Goal: Task Accomplishment & Management: Use online tool/utility

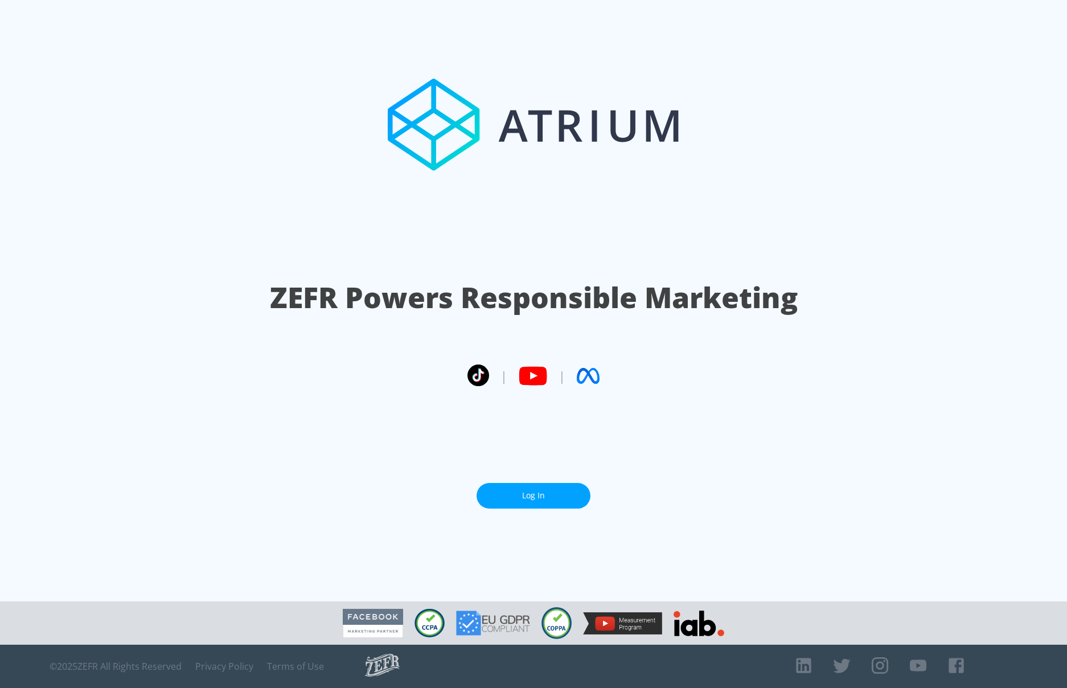
click at [544, 493] on link "Log In" at bounding box center [534, 496] width 114 height 26
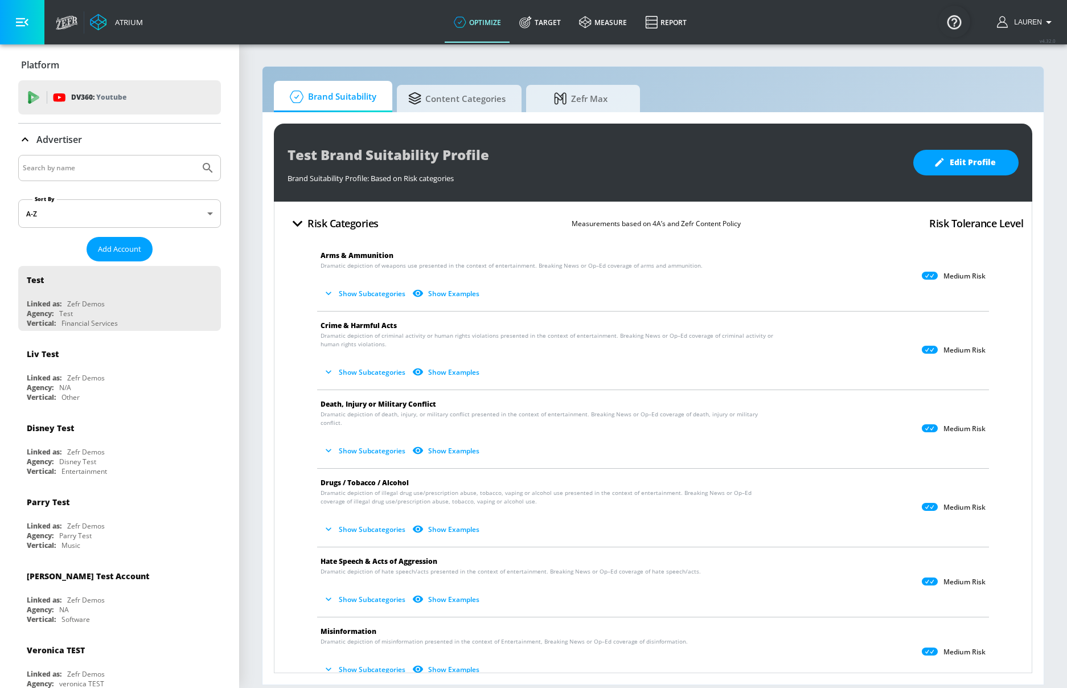
click at [145, 163] on input "Search by name" at bounding box center [109, 168] width 173 height 15
type input "CBS"
click at [195, 155] on button "Submit Search" at bounding box center [207, 167] width 25 height 25
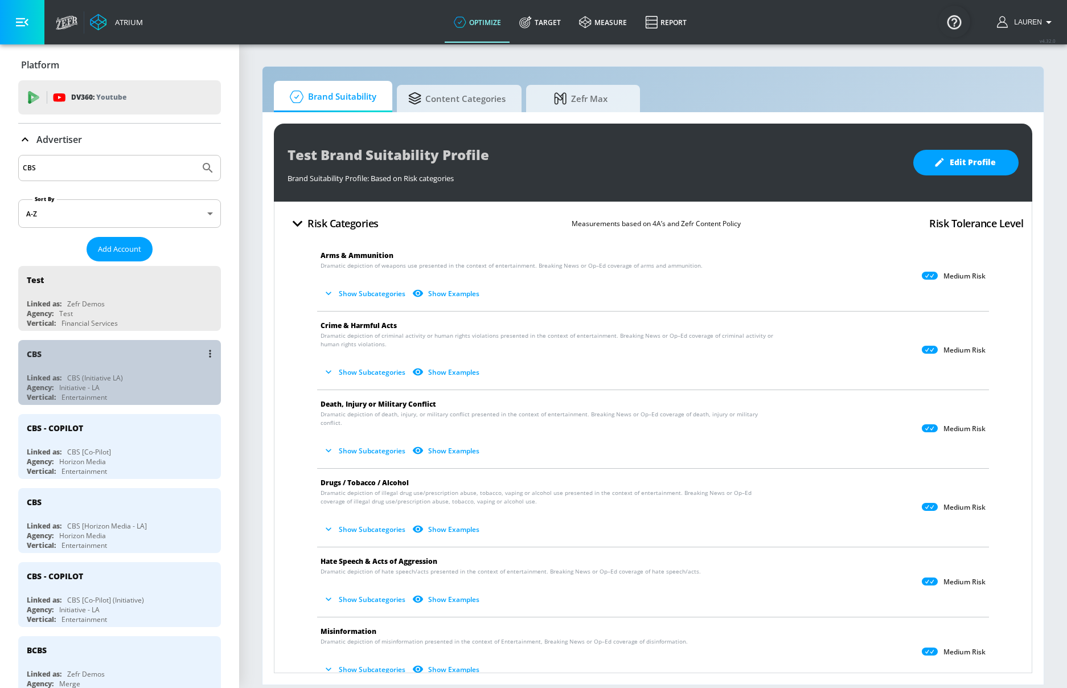
click at [154, 373] on div "Linked as: CBS (Initiative LA)" at bounding box center [122, 378] width 191 height 10
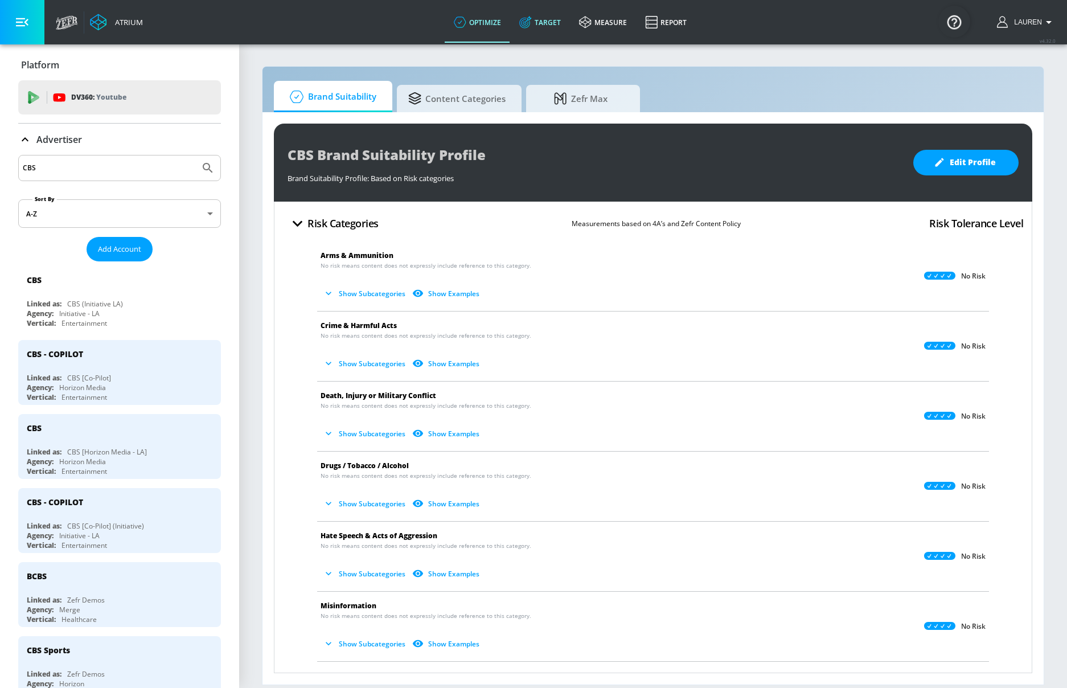
click at [547, 21] on link "Target" at bounding box center [540, 22] width 60 height 41
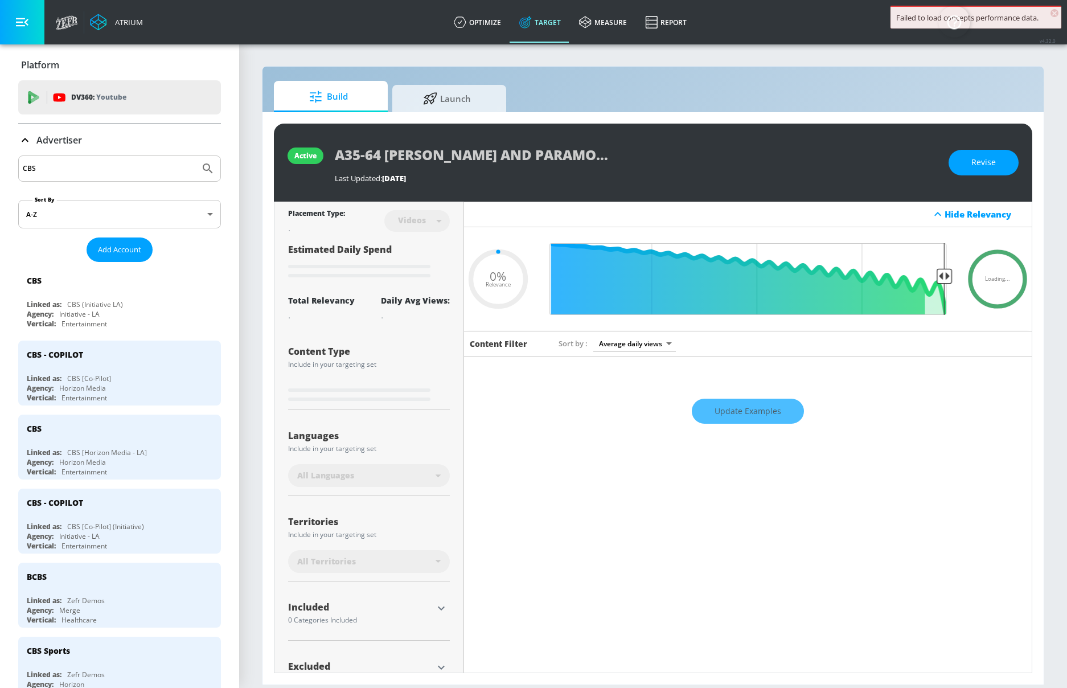
type input "0.05"
click at [447, 100] on span "Launch" at bounding box center [447, 96] width 87 height 27
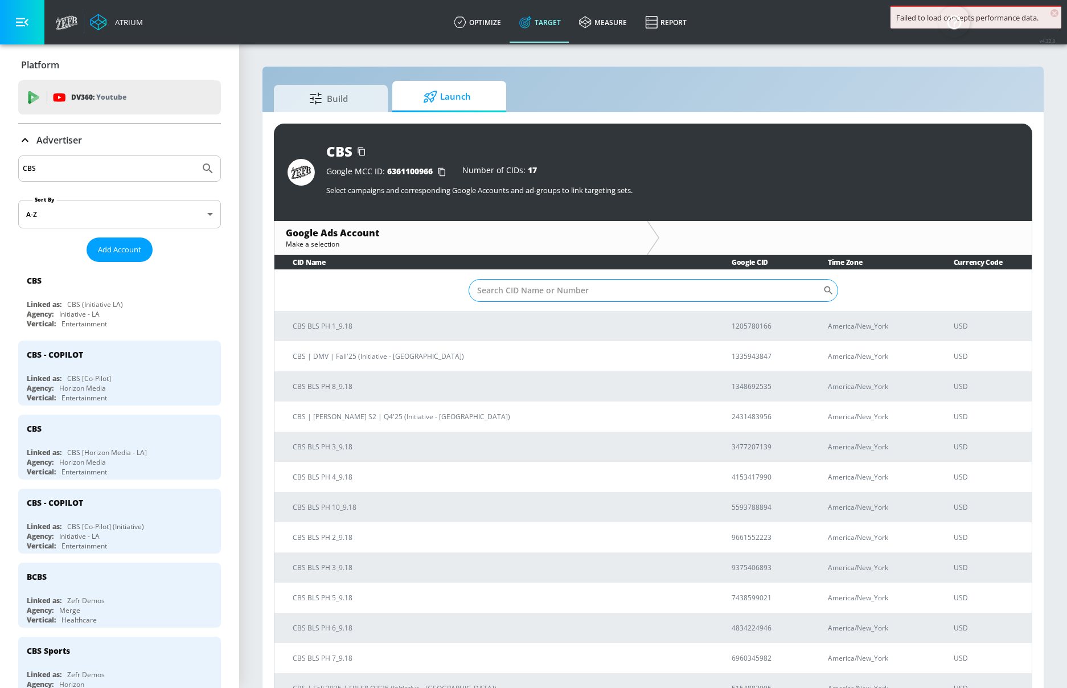
click at [621, 296] on input "Sort By" at bounding box center [646, 290] width 354 height 23
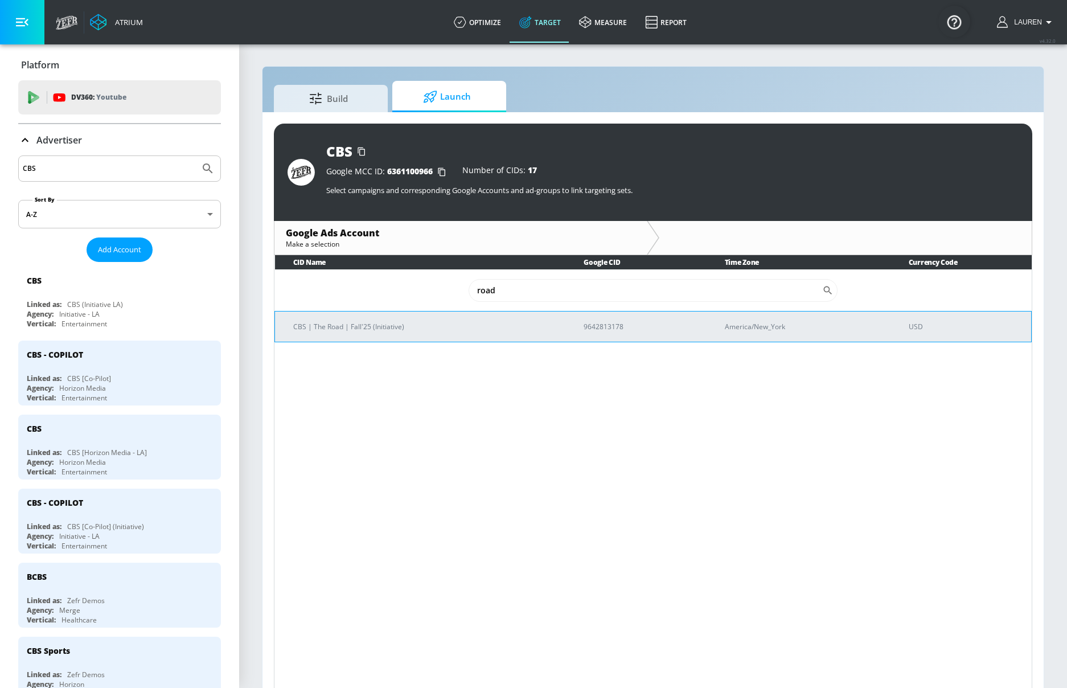
type input "road"
click at [365, 324] on p "CBS | The Road | Fall'25 (Initiative)" at bounding box center [424, 327] width 263 height 12
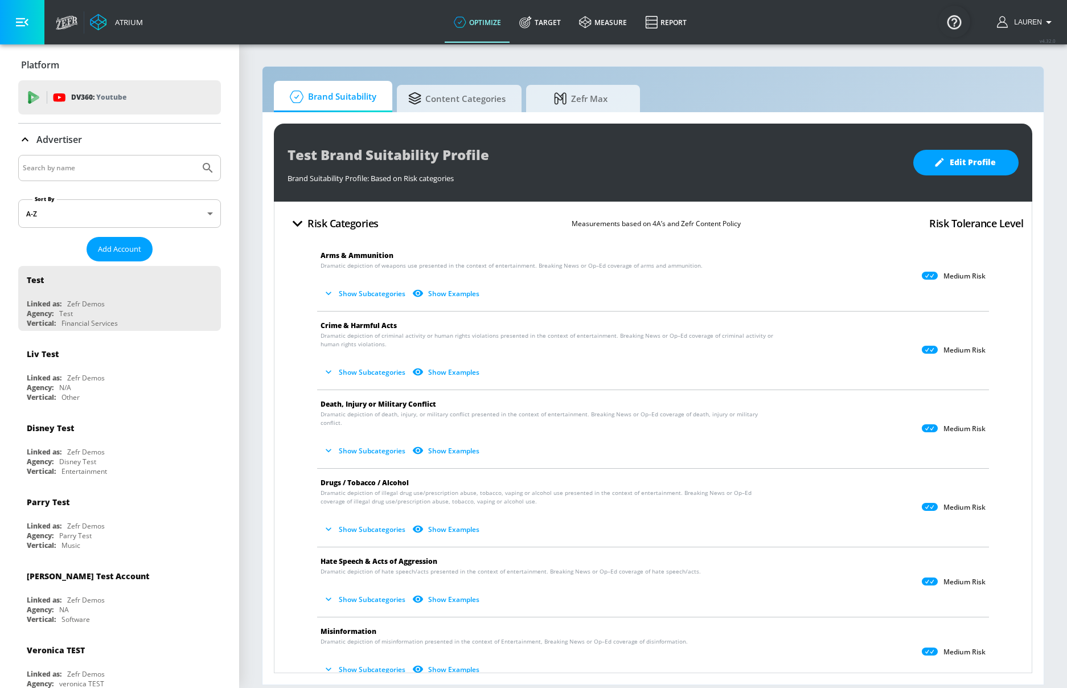
click at [77, 171] on input "Search by name" at bounding box center [109, 168] width 173 height 15
type input "cbs"
click at [195, 155] on button "Submit Search" at bounding box center [207, 167] width 25 height 25
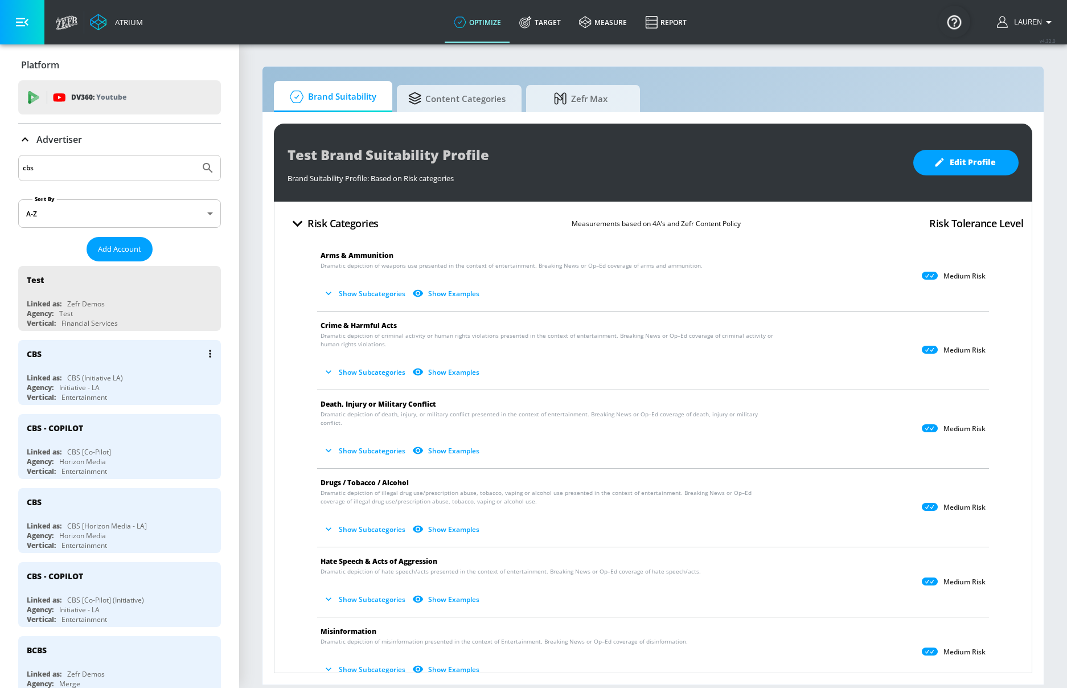
click at [169, 379] on div "Linked as: CBS (Initiative LA)" at bounding box center [122, 378] width 191 height 10
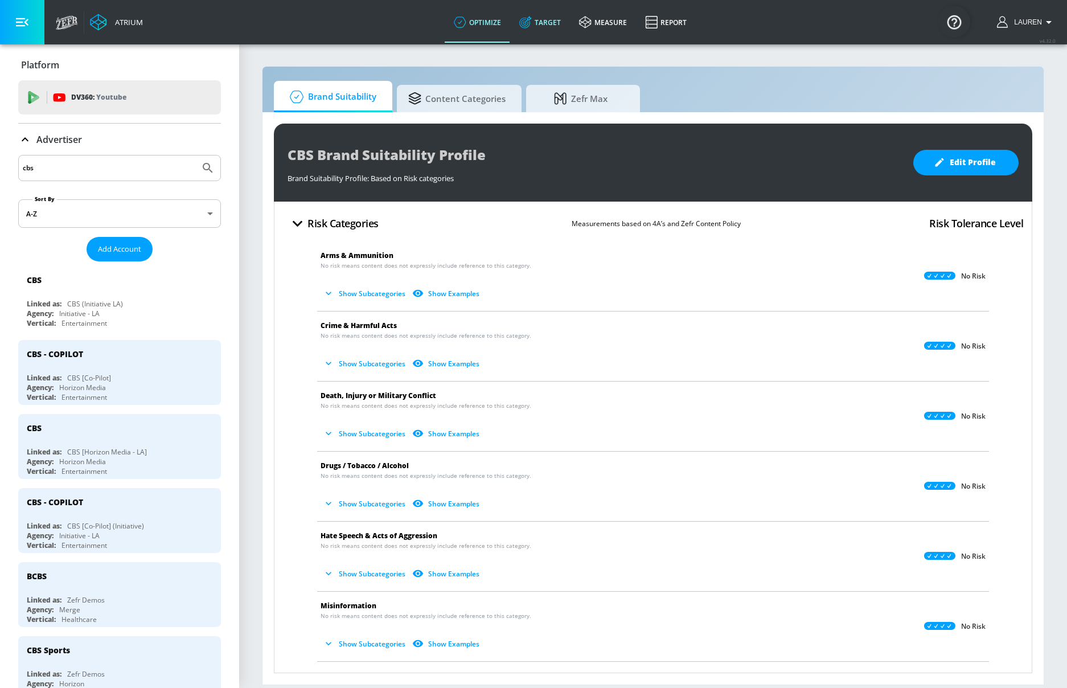
click at [535, 30] on link "Target" at bounding box center [540, 22] width 60 height 41
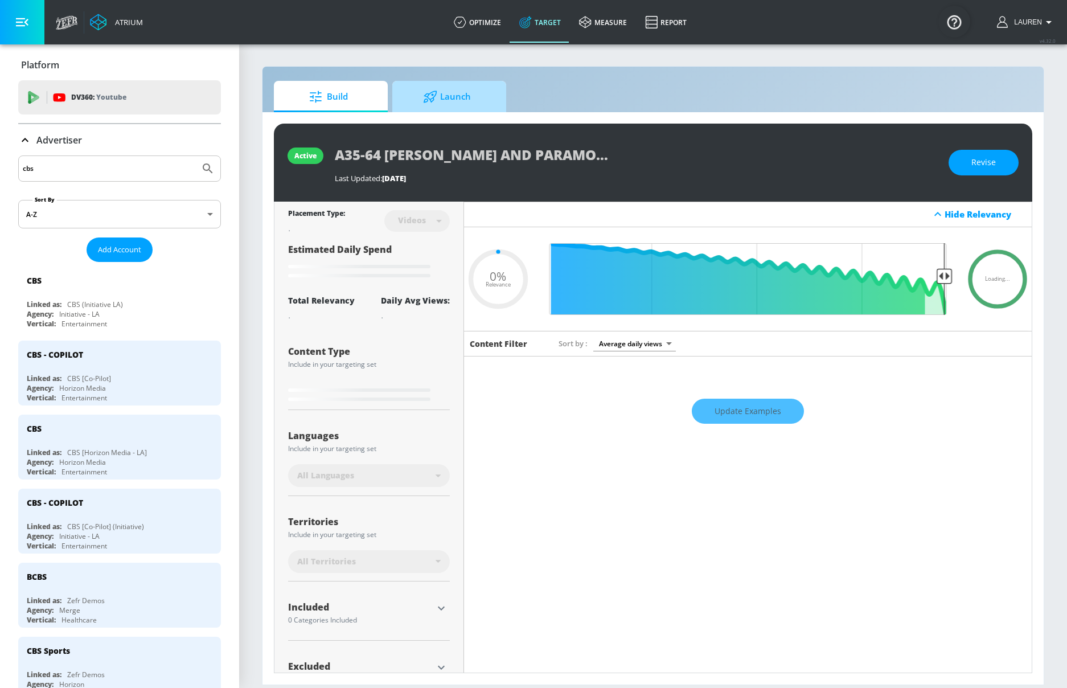
click at [460, 110] on span "Launch" at bounding box center [447, 96] width 87 height 27
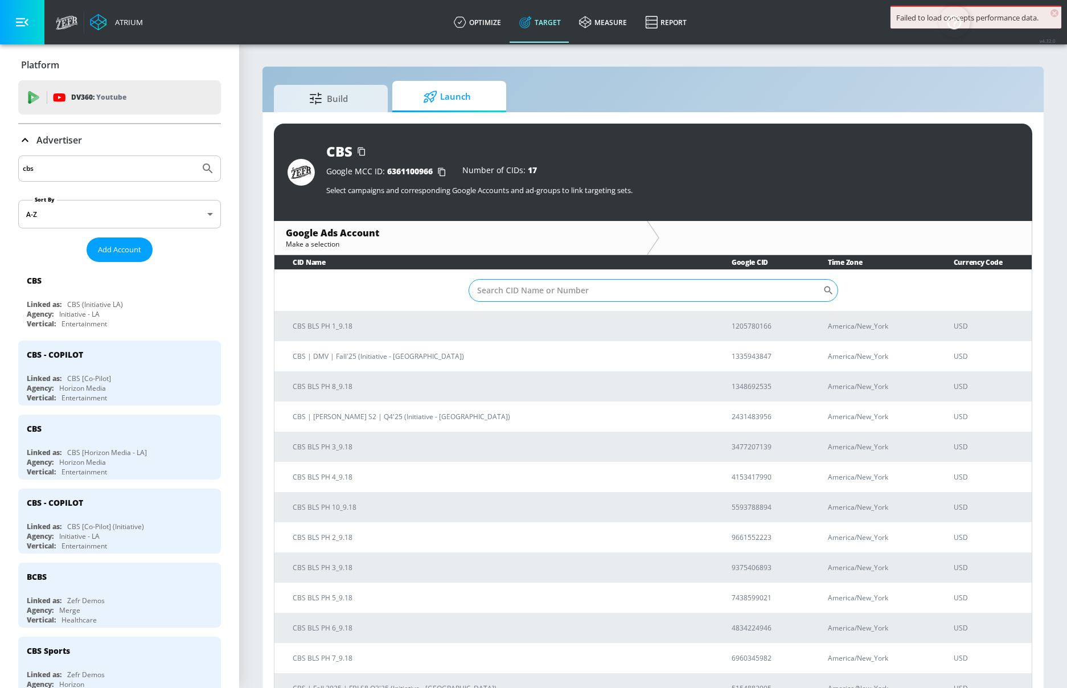
click at [523, 289] on input "Sort By" at bounding box center [646, 290] width 354 height 23
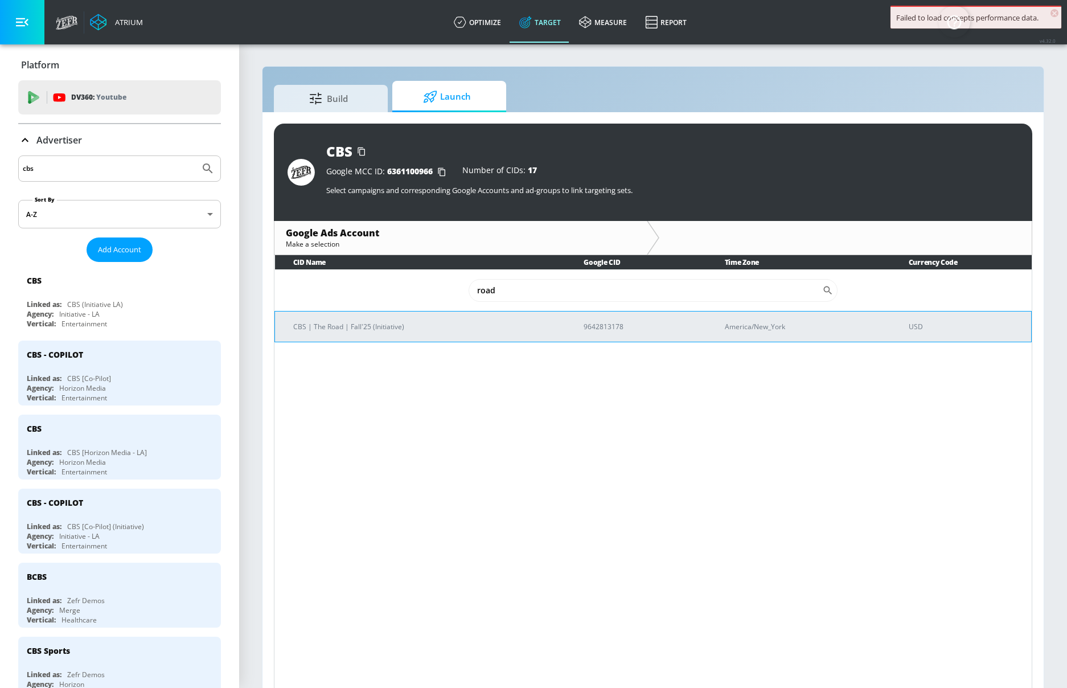
type input "road"
click at [385, 329] on p "CBS | The Road | Fall'25 (Initiative)" at bounding box center [424, 327] width 263 height 12
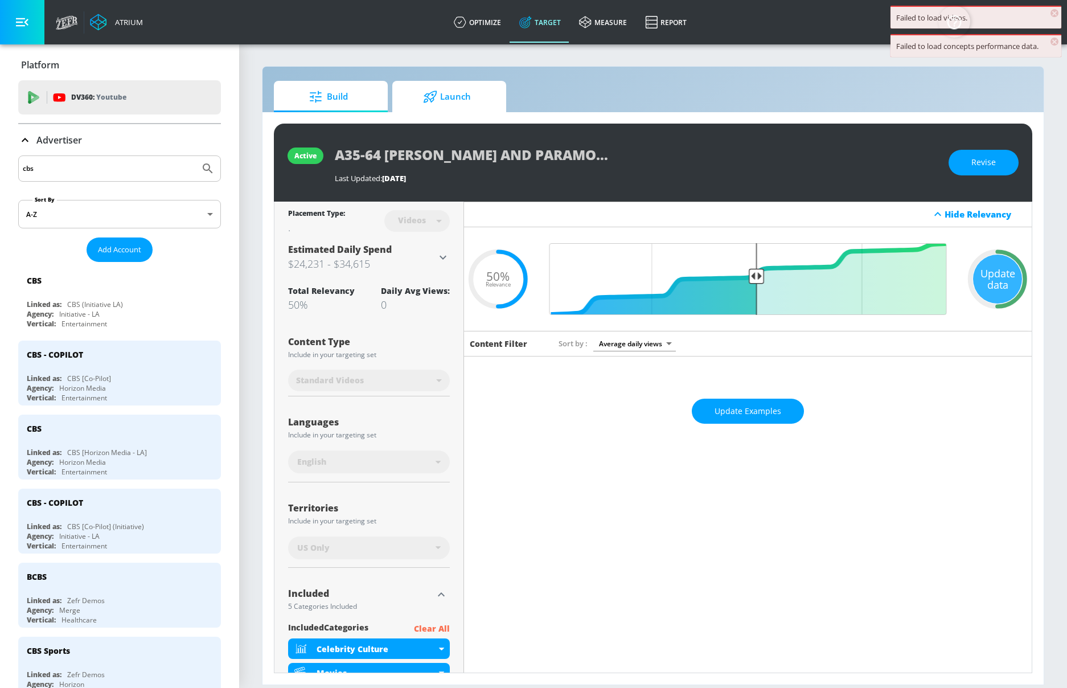
click at [468, 105] on span "Launch" at bounding box center [447, 96] width 87 height 27
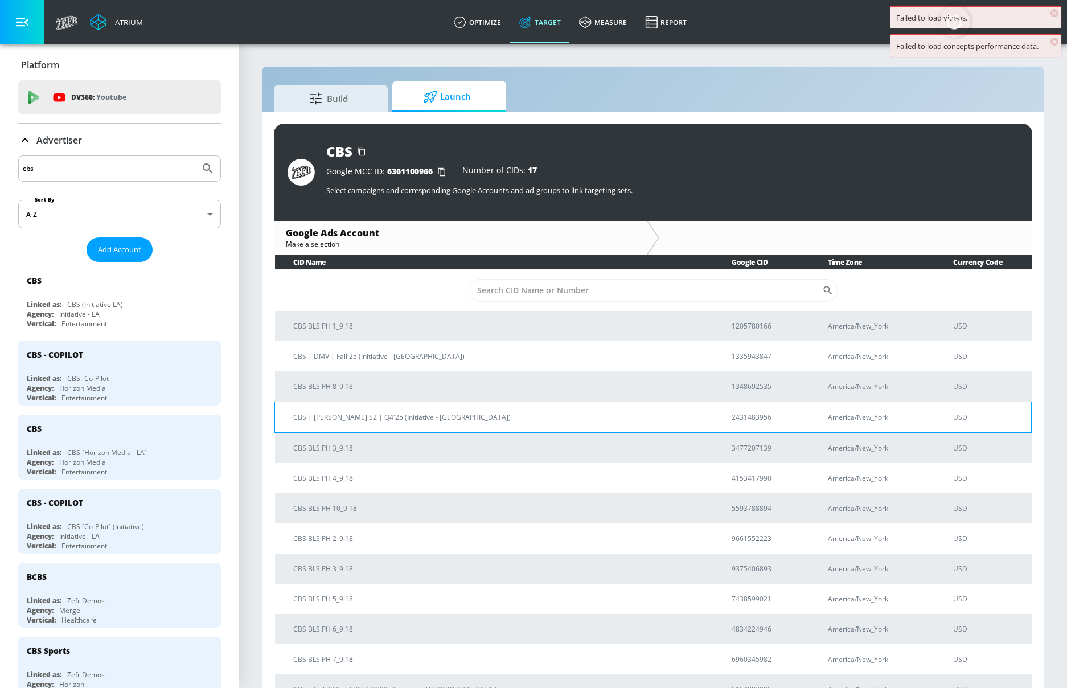
click at [346, 419] on p "CBS | Watson S2 | Q4'25 (Initiative - LA)" at bounding box center [498, 417] width 411 height 12
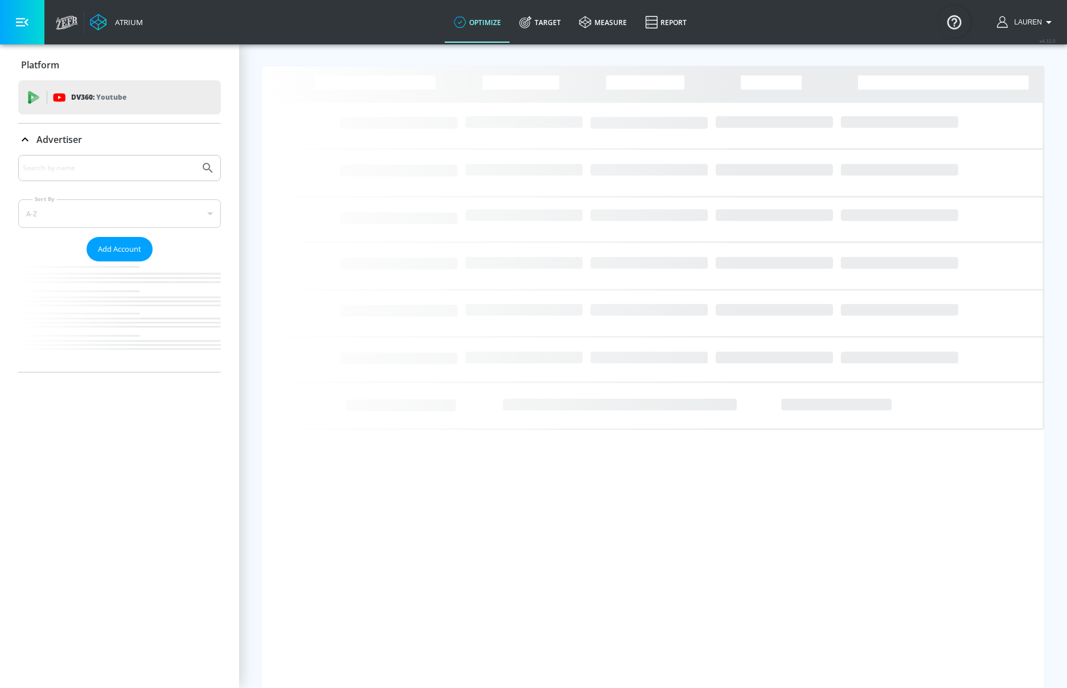
click at [93, 166] on input "Search by name" at bounding box center [109, 168] width 173 height 15
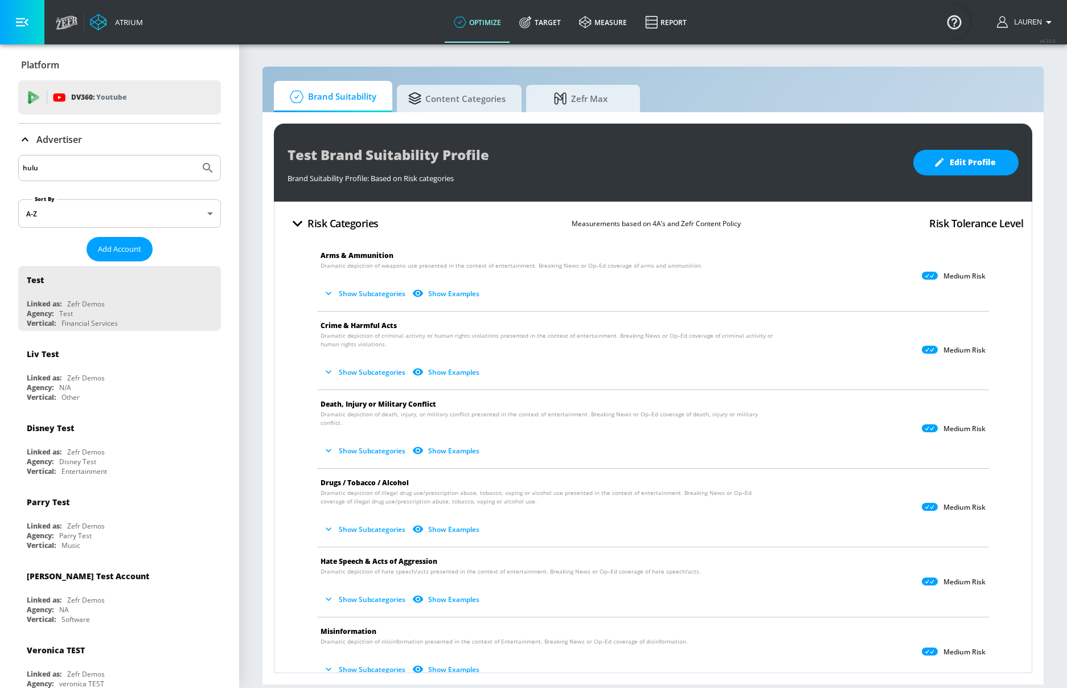
type input "hulu"
click at [195, 155] on button "Submit Search" at bounding box center [207, 167] width 25 height 25
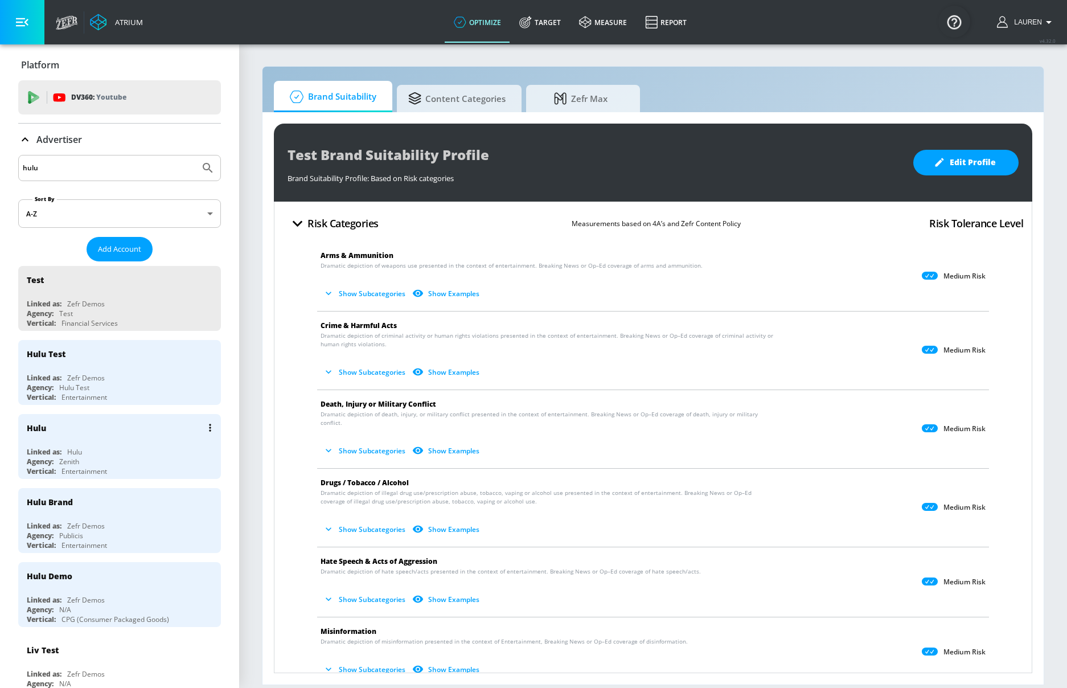
click at [165, 443] on div "Hulu Linked as: Hulu Agency: Zenith Vertical: Entertainment" at bounding box center [119, 446] width 203 height 65
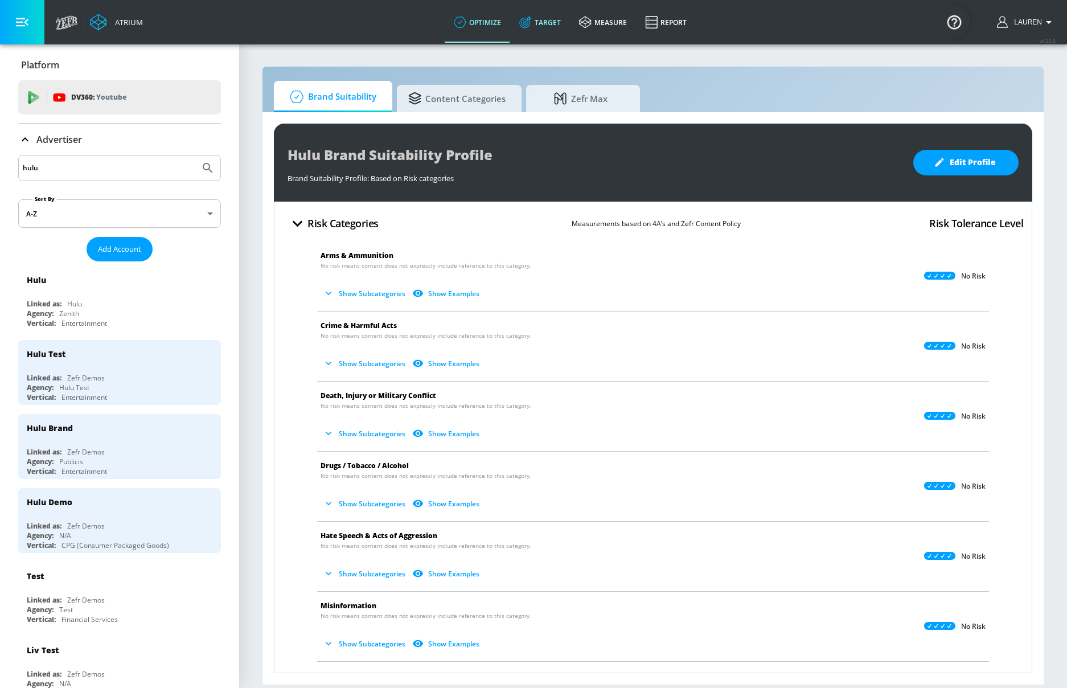
click at [551, 21] on link "Target" at bounding box center [540, 22] width 60 height 41
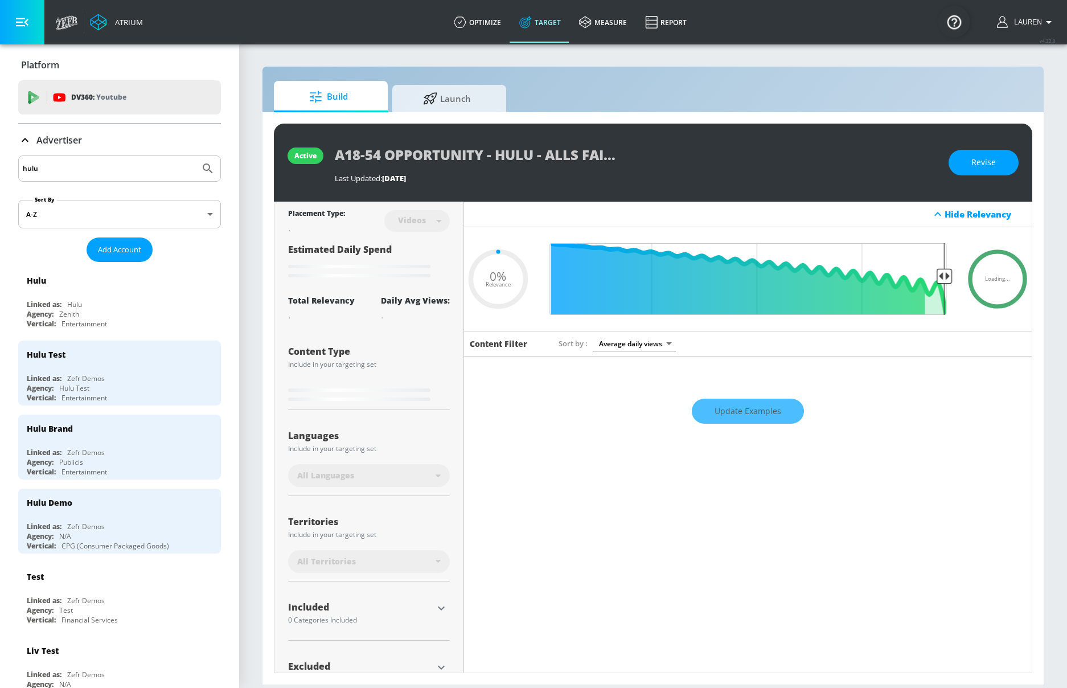
type input "0.05"
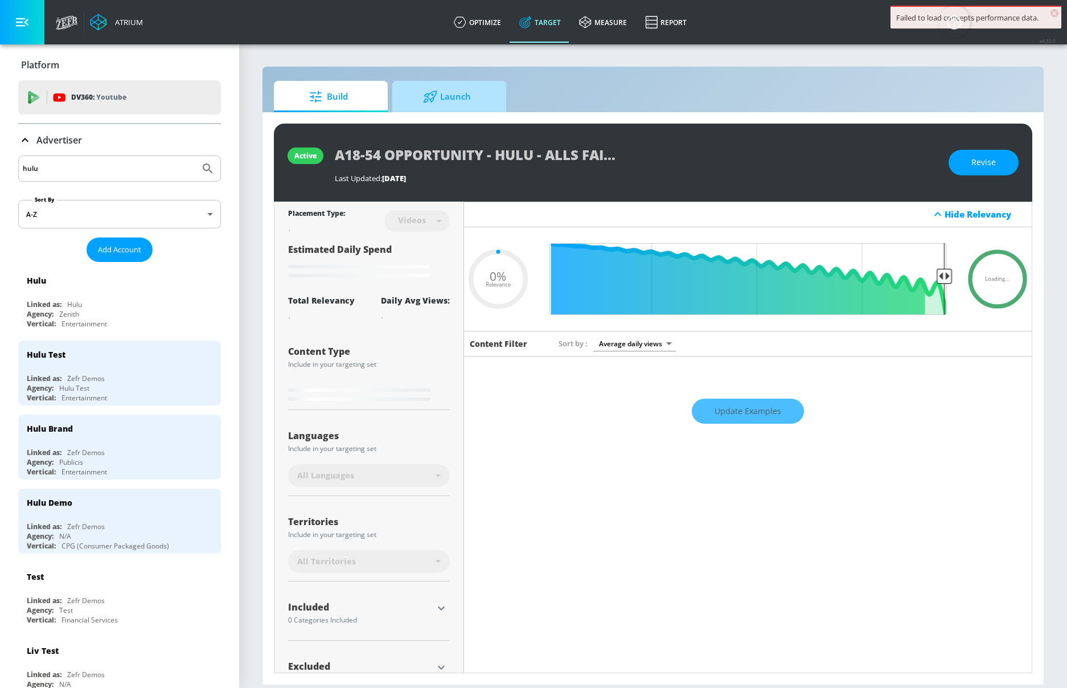
click at [452, 98] on span "Launch" at bounding box center [447, 96] width 87 height 27
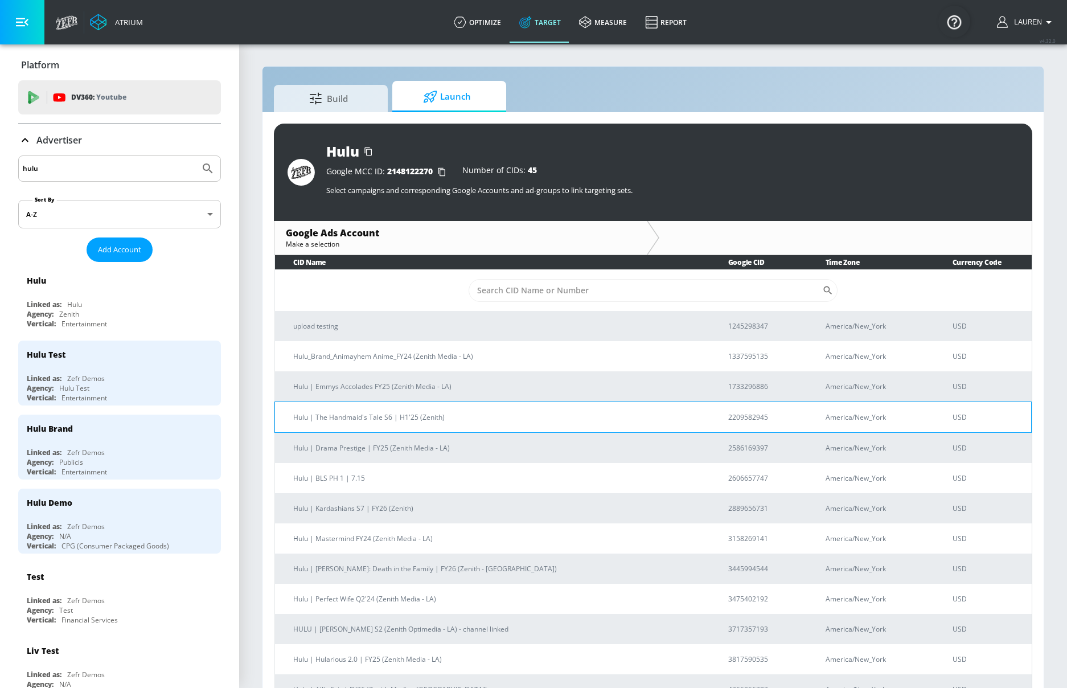
click at [364, 415] on p "Hulu | The Handmaid's Tale S6 | H1'25 (Zenith)" at bounding box center [497, 417] width 408 height 12
